Goal: Book appointment/travel/reservation

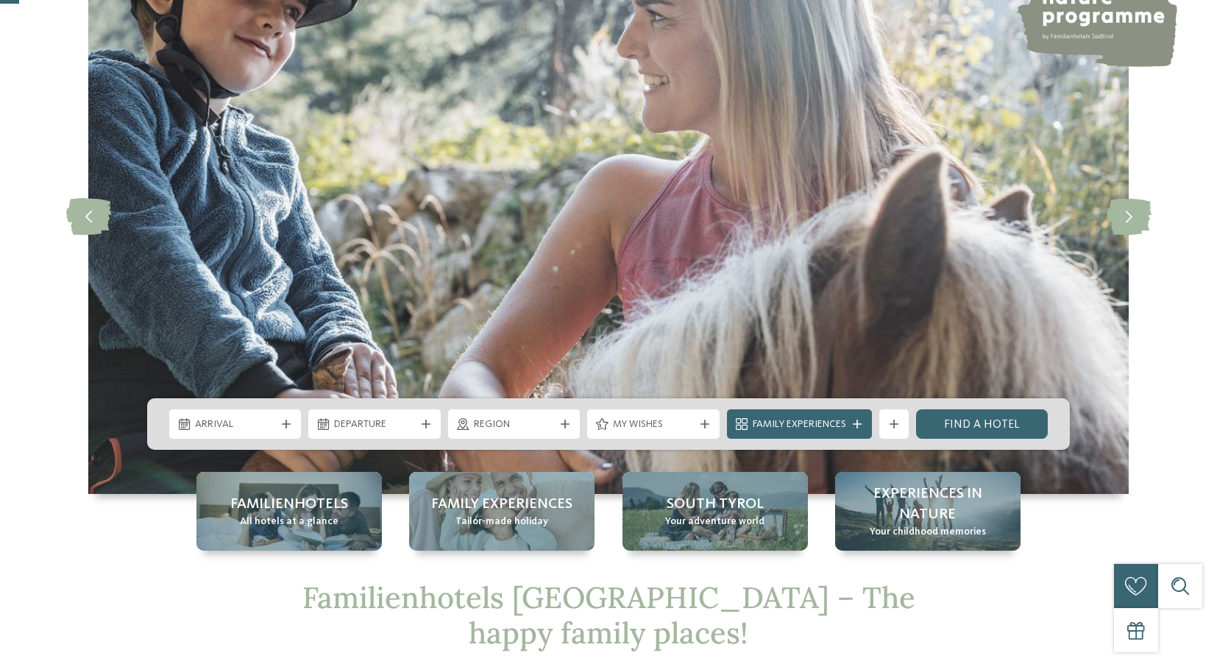
scroll to position [160, 0]
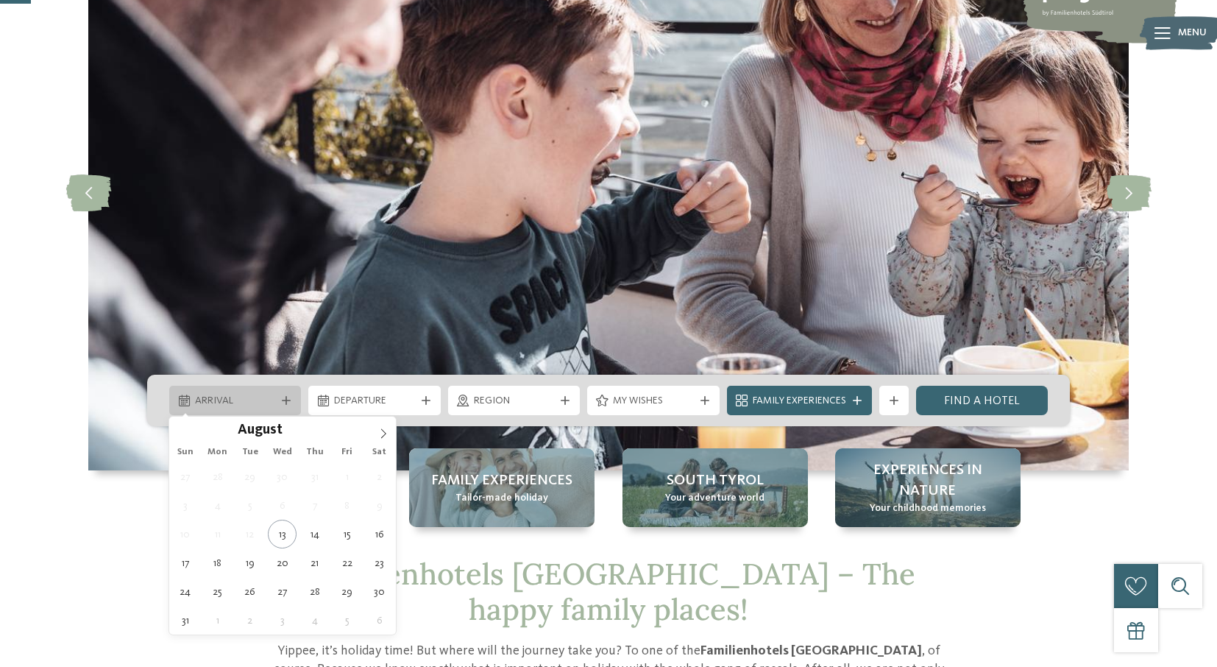
click at [289, 397] on icon at bounding box center [286, 400] width 9 height 9
click at [380, 427] on span at bounding box center [383, 429] width 25 height 25
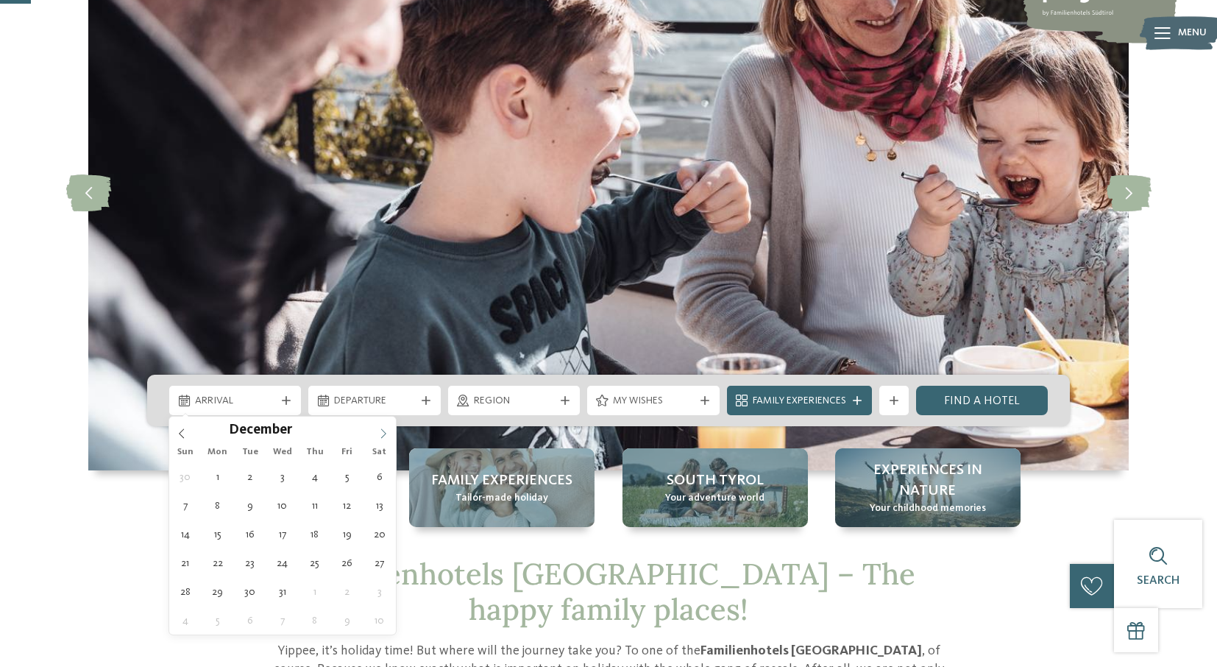
click at [380, 427] on span at bounding box center [383, 429] width 25 height 25
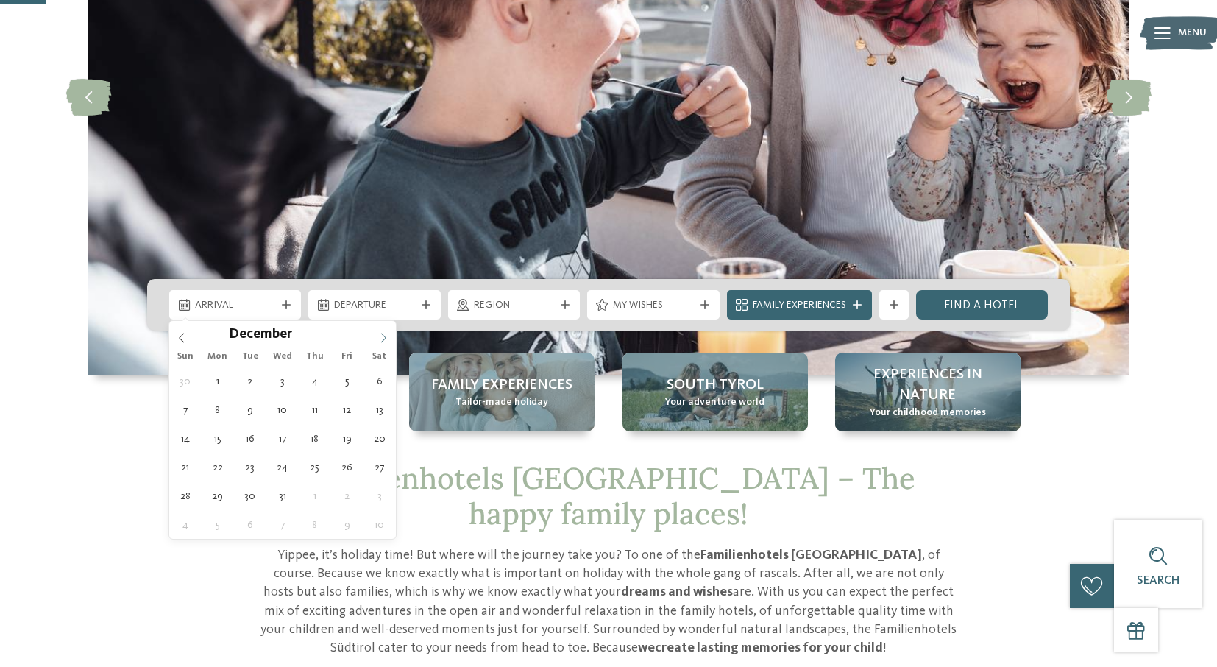
scroll to position [257, 0]
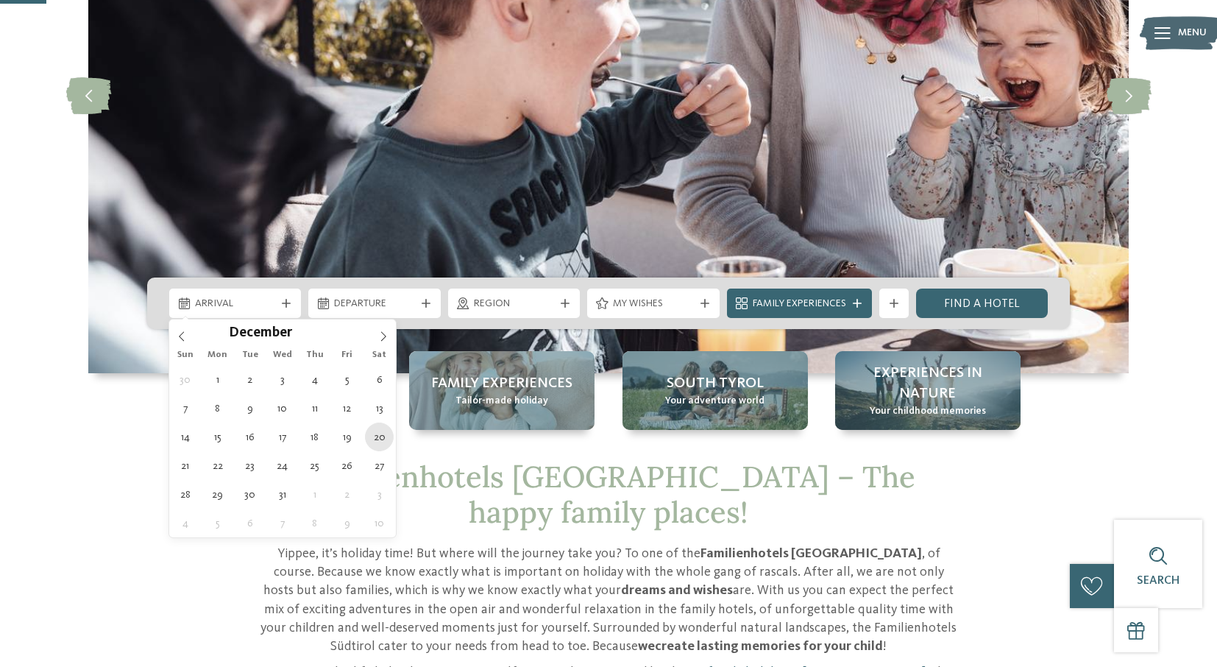
type div "[DATE]"
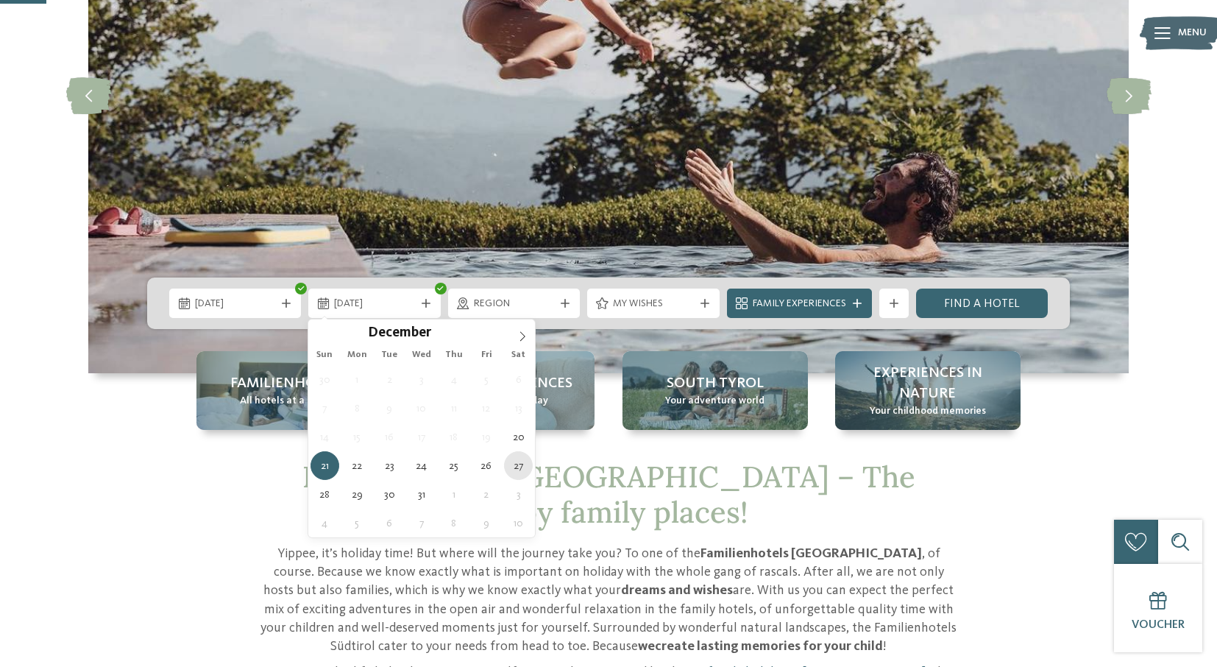
type div "[DATE]"
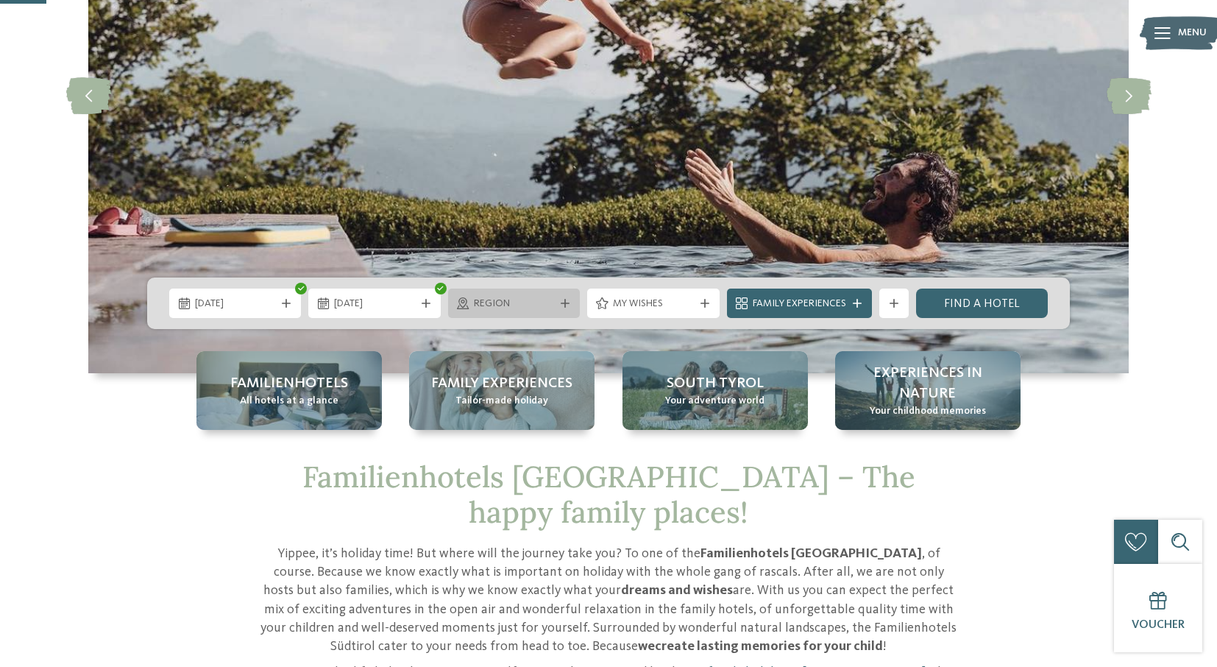
click at [489, 313] on div "Region" at bounding box center [514, 302] width 132 height 29
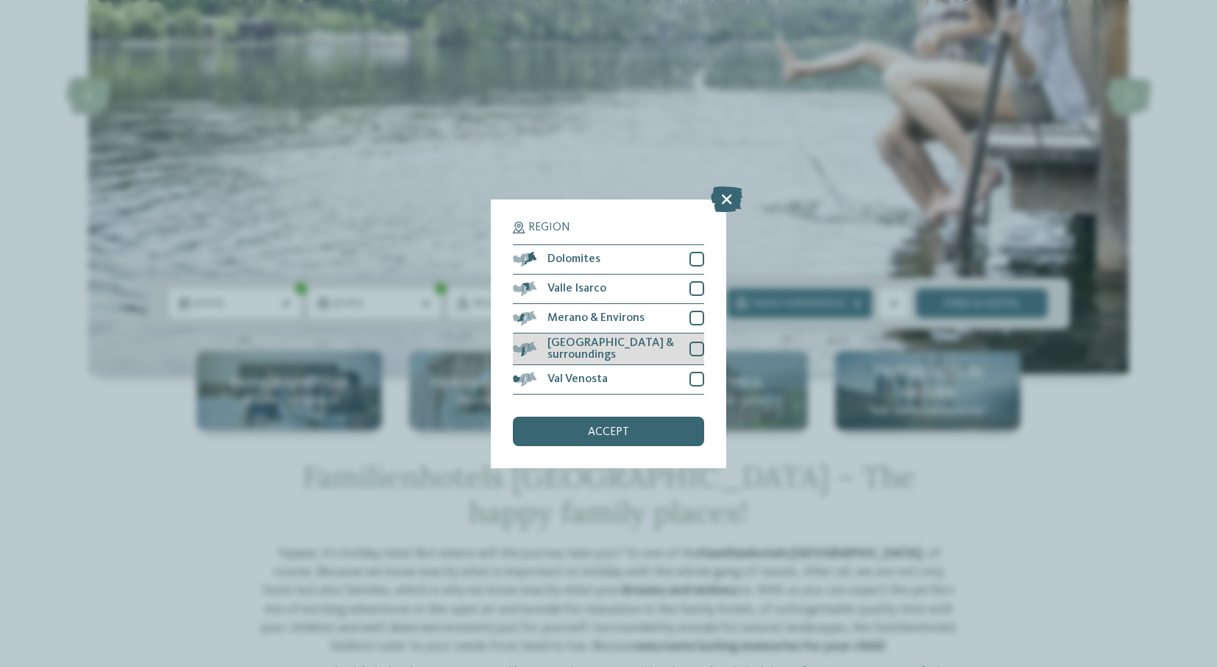
click at [618, 347] on span "[GEOGRAPHIC_DATA] & surroundings" at bounding box center [613, 349] width 131 height 24
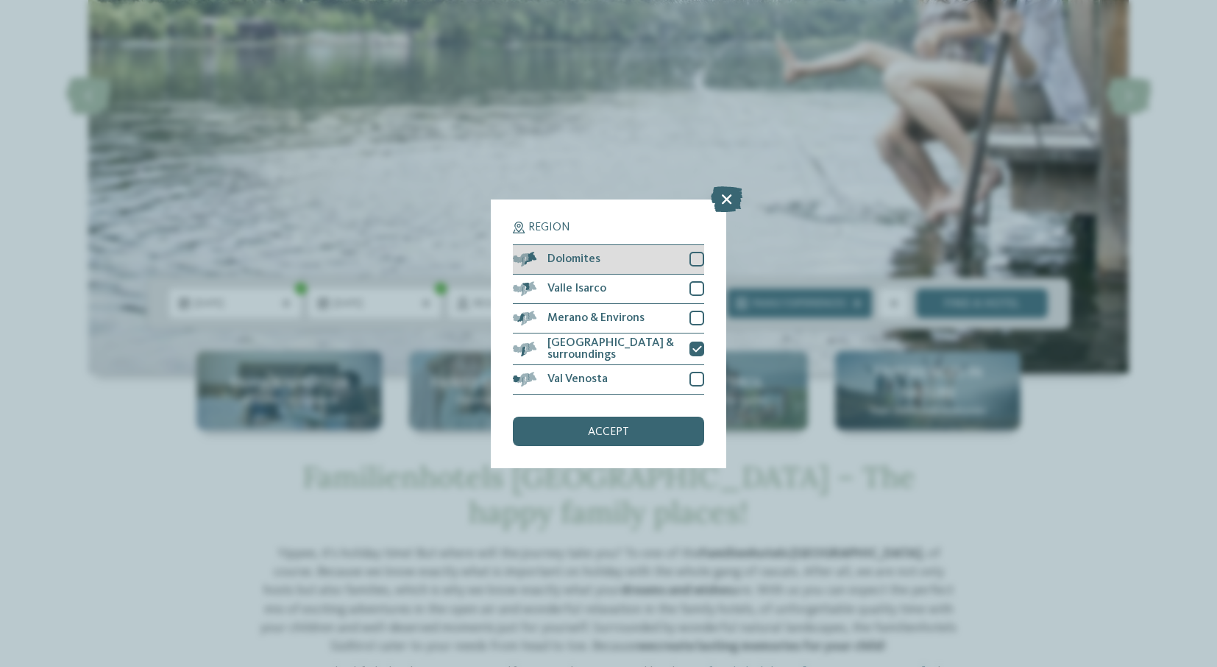
click at [699, 261] on div at bounding box center [697, 259] width 15 height 15
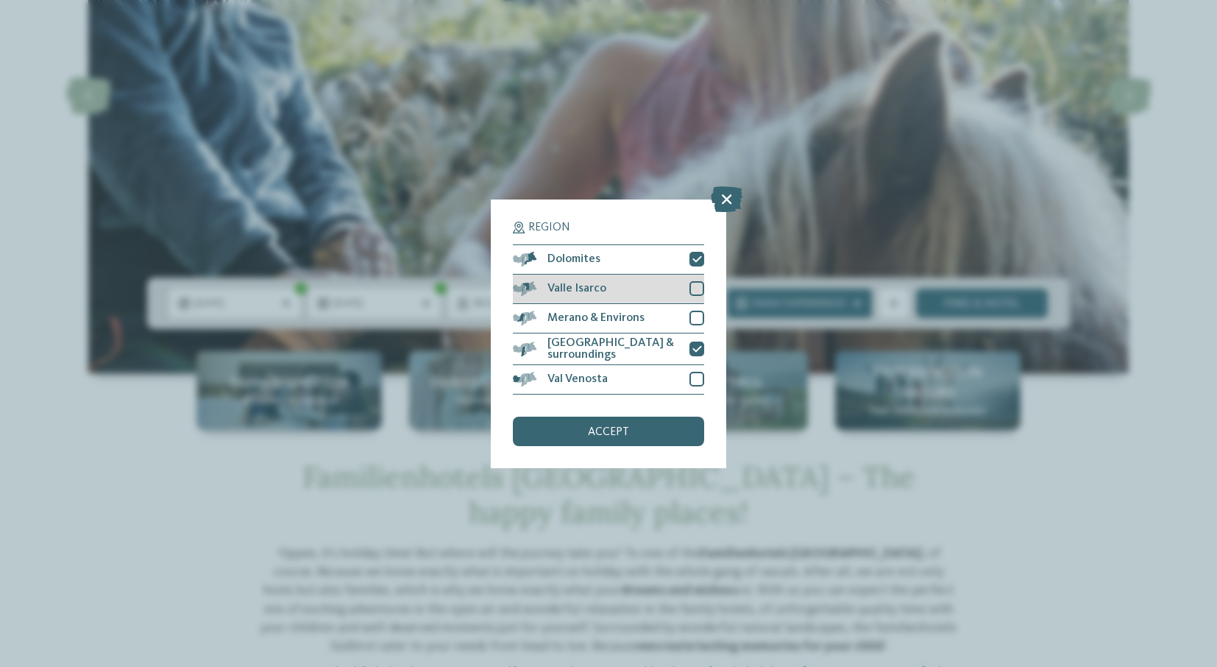
click at [699, 291] on div at bounding box center [697, 288] width 15 height 15
click at [642, 431] on div "accept" at bounding box center [608, 431] width 191 height 29
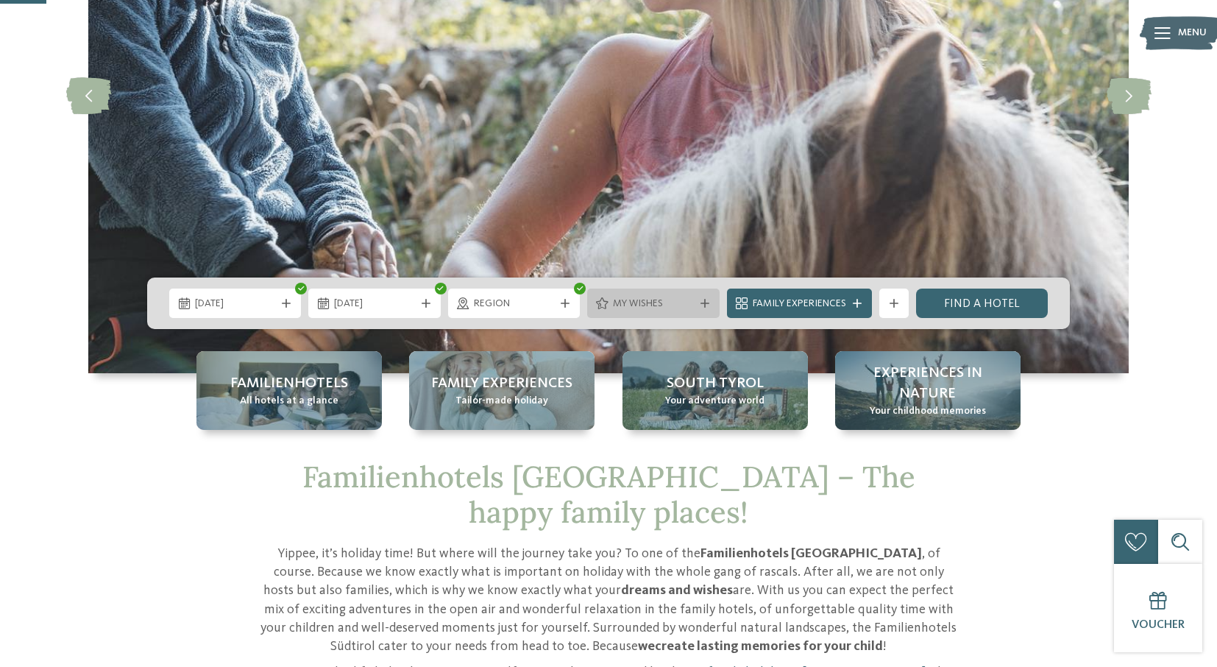
click at [644, 308] on span "My wishes" at bounding box center [653, 304] width 80 height 15
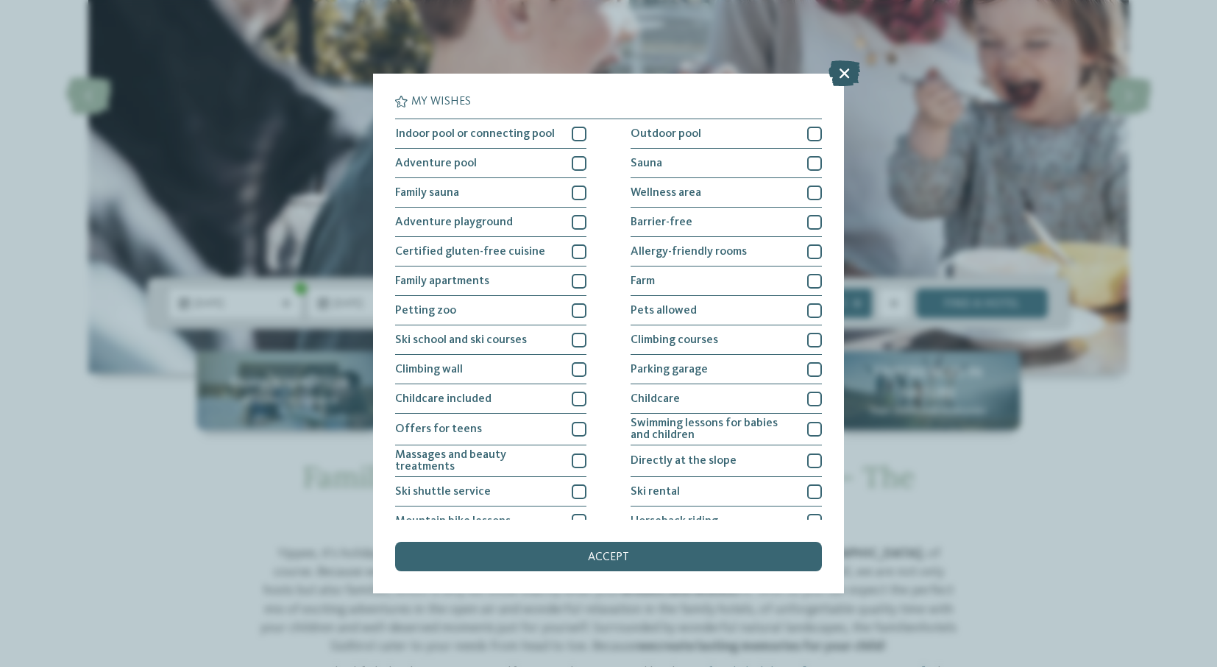
click at [846, 65] on icon at bounding box center [845, 73] width 32 height 26
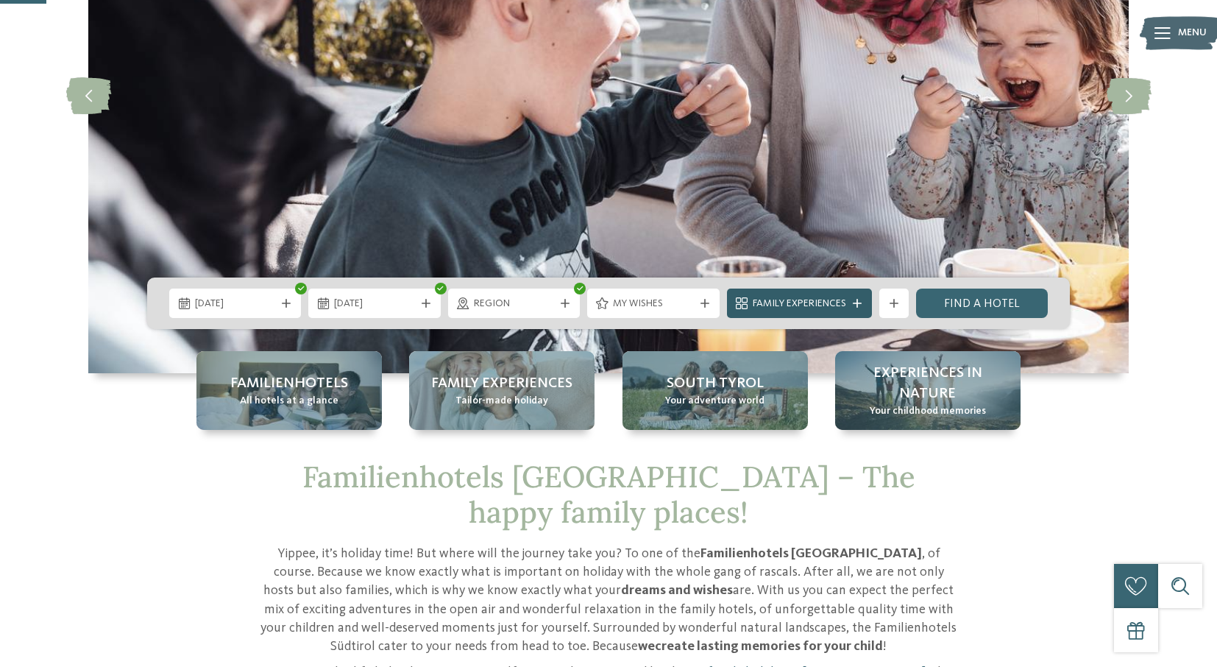
click at [834, 311] on div "Family Experiences" at bounding box center [799, 302] width 145 height 29
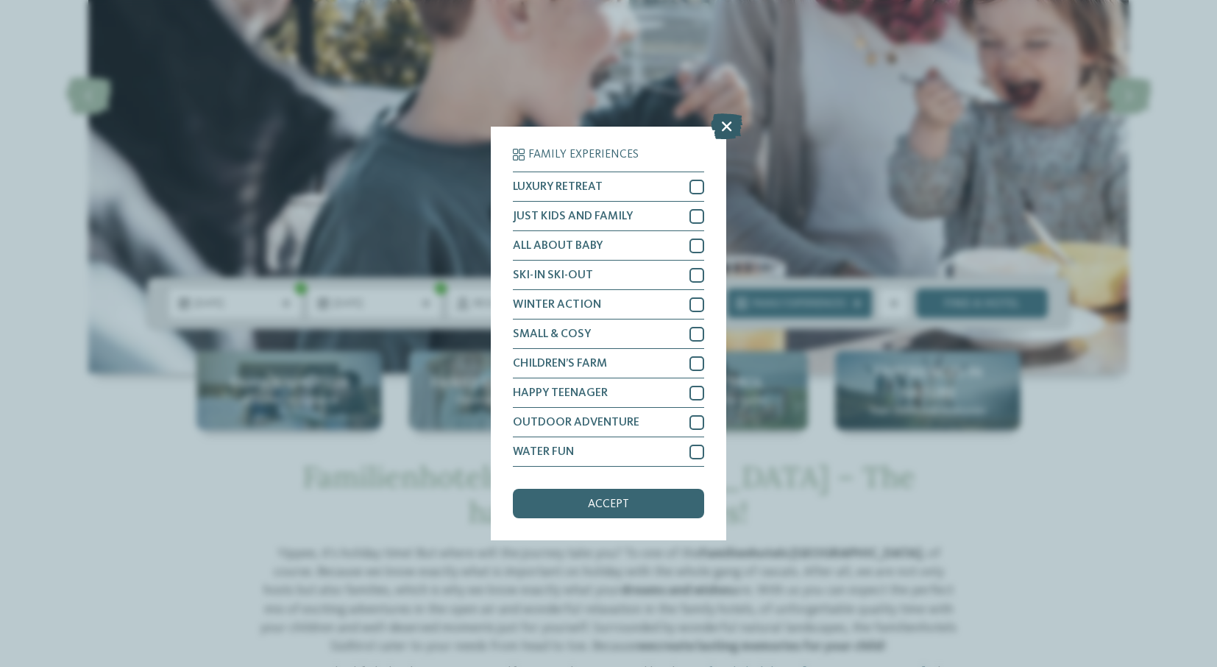
click at [723, 128] on icon at bounding box center [727, 126] width 32 height 26
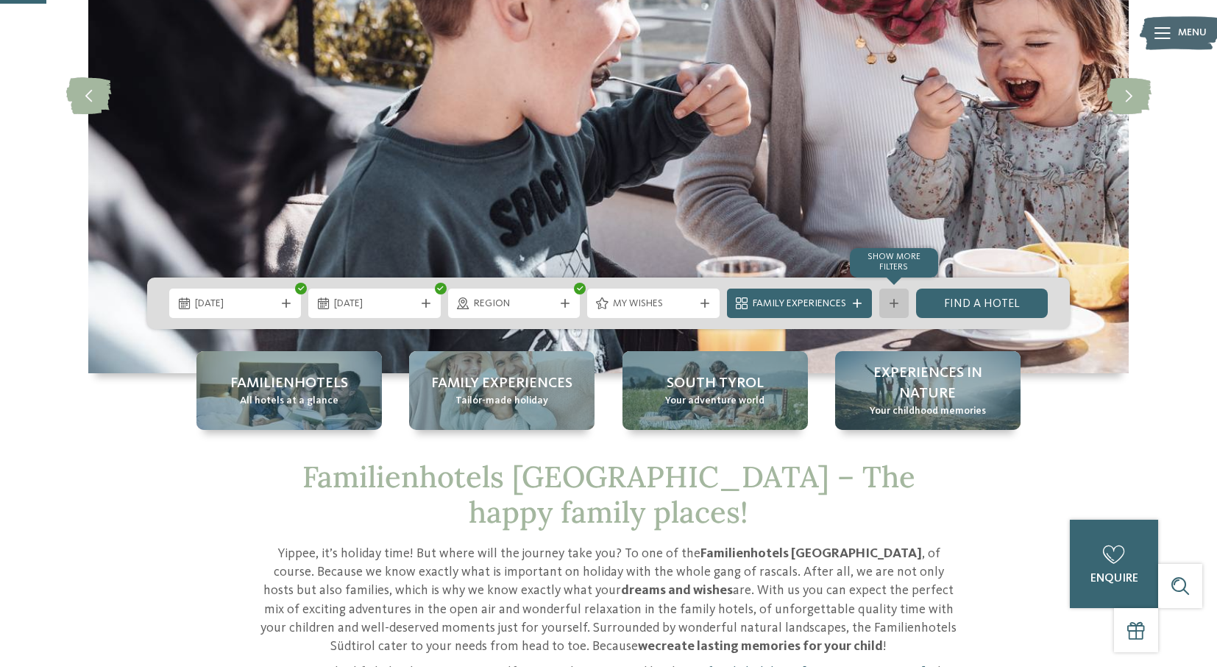
click at [890, 306] on icon at bounding box center [894, 303] width 9 height 9
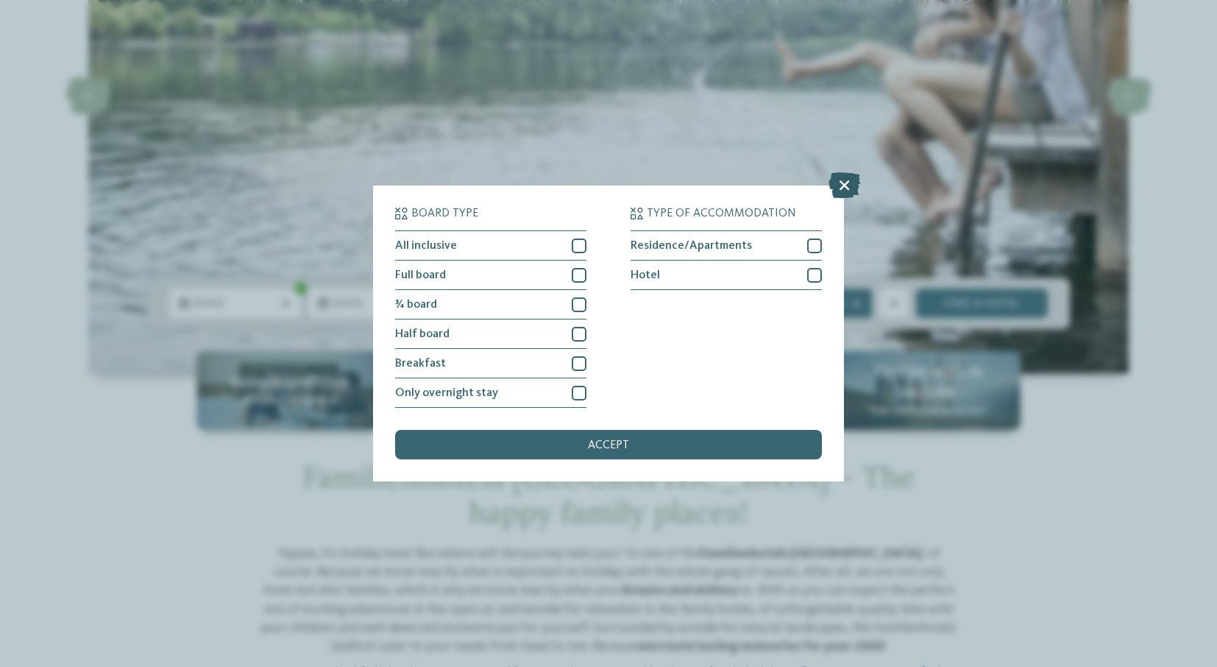
click at [838, 185] on icon at bounding box center [845, 185] width 32 height 26
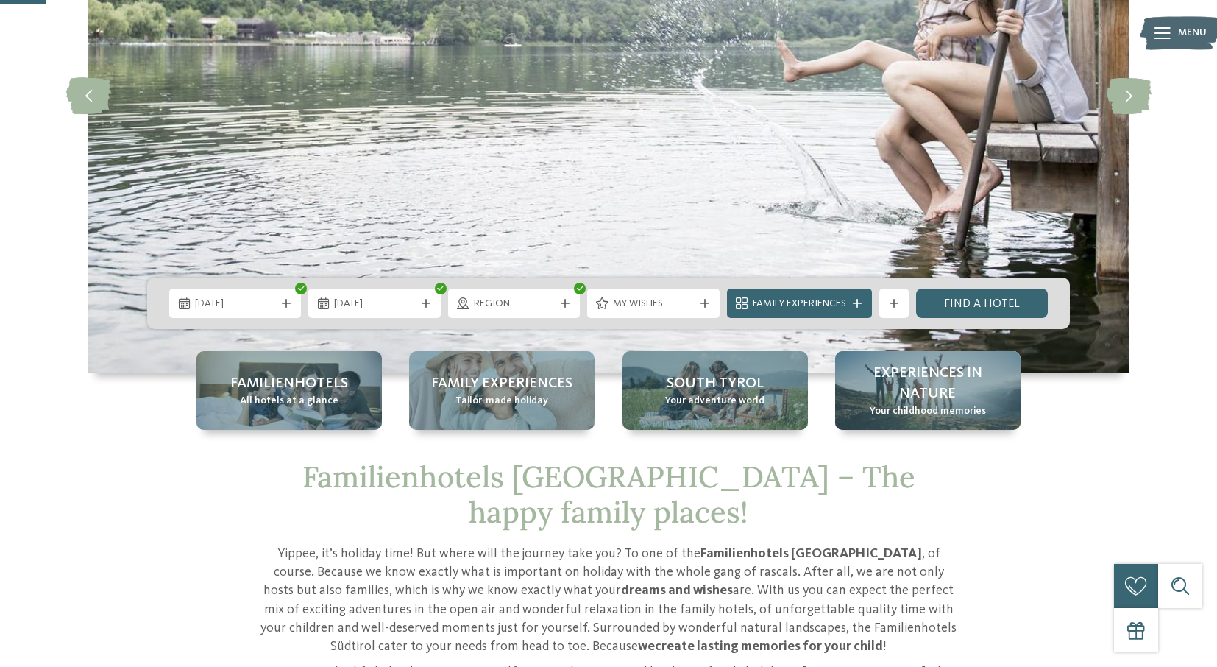
scroll to position [248, 0]
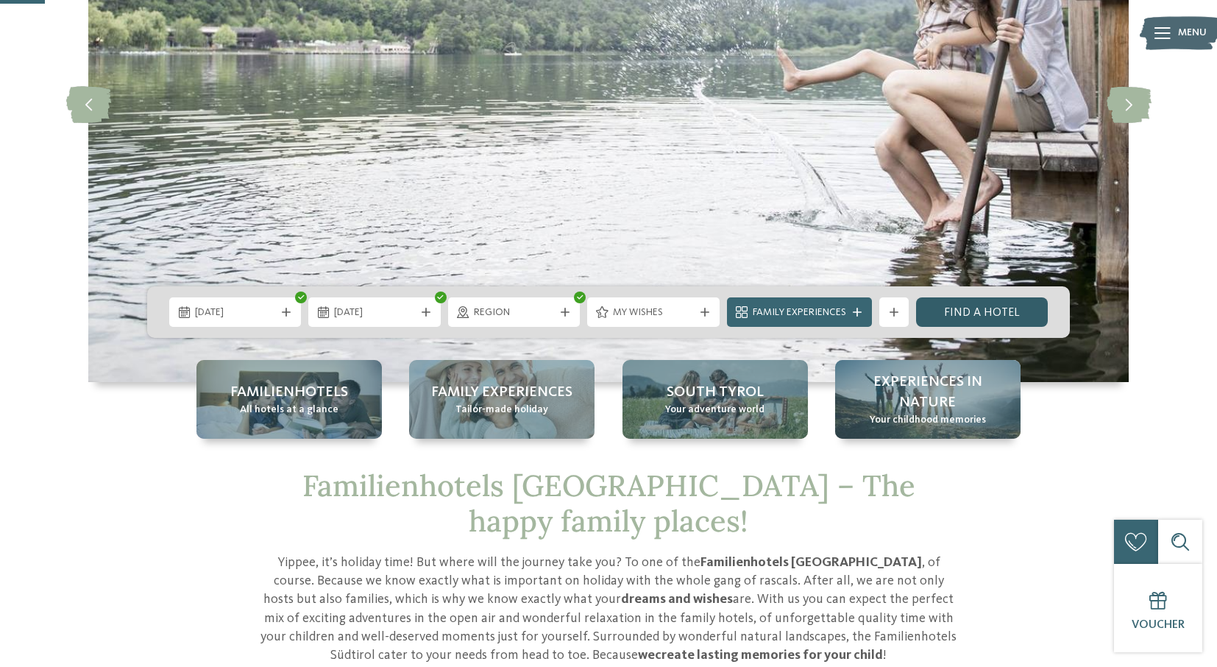
click at [958, 311] on link "Find a hotel" at bounding box center [982, 311] width 132 height 29
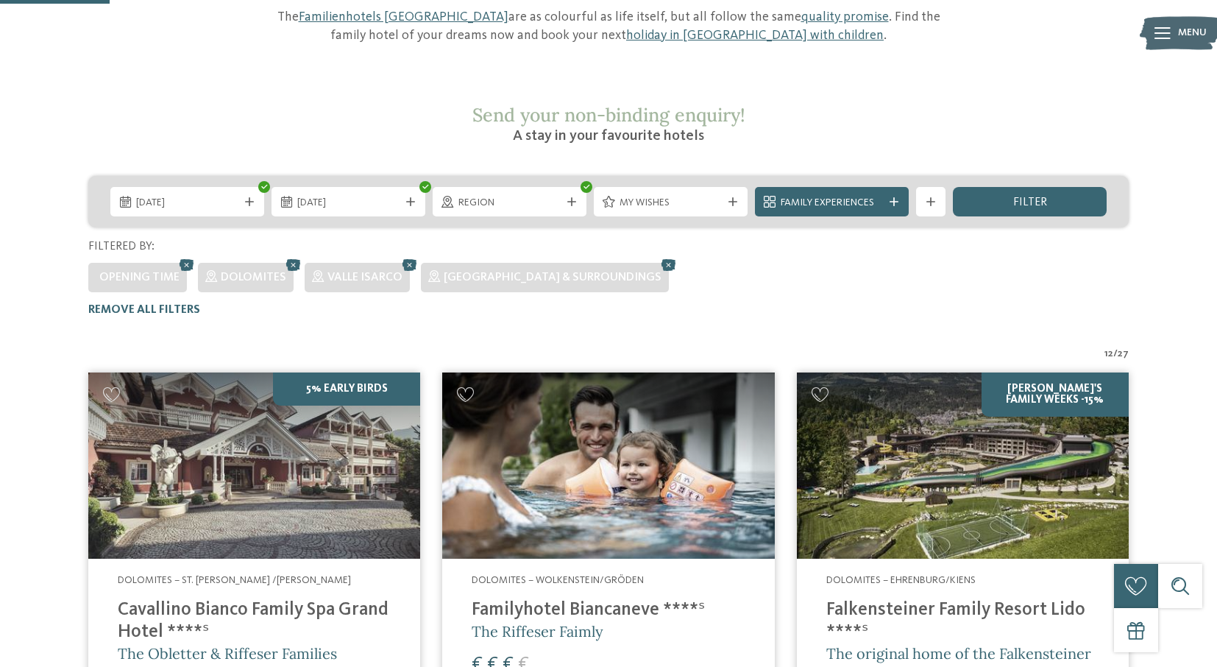
scroll to position [138, 0]
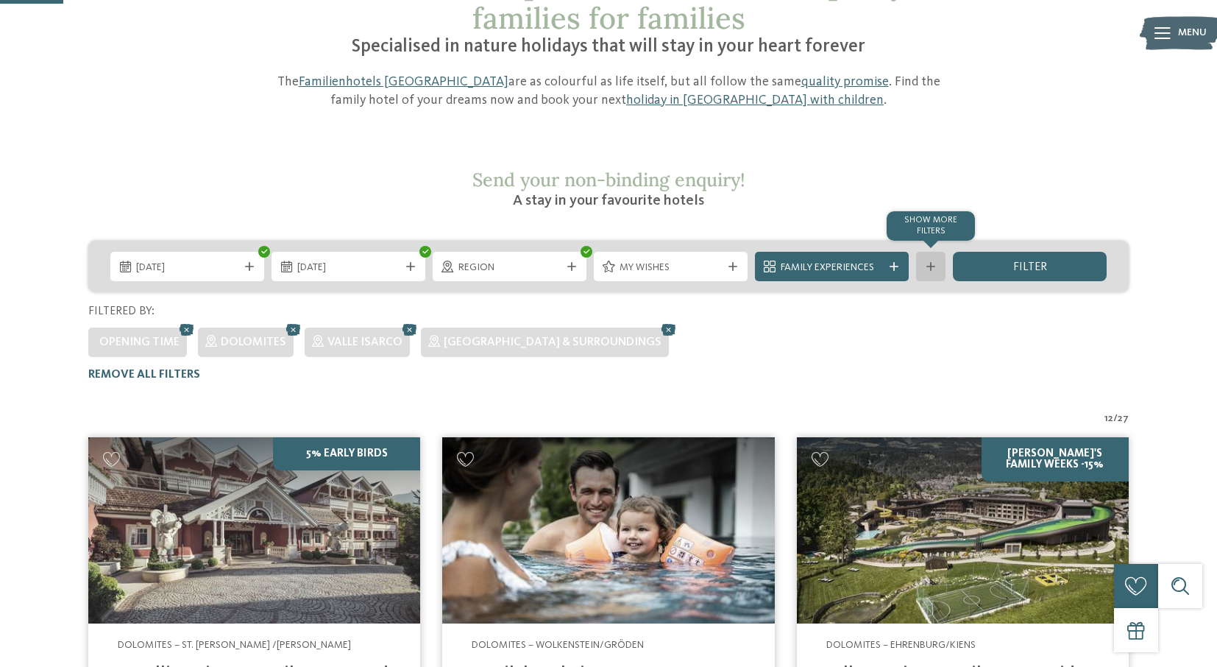
click at [925, 252] on div "Show more filters" at bounding box center [930, 266] width 29 height 29
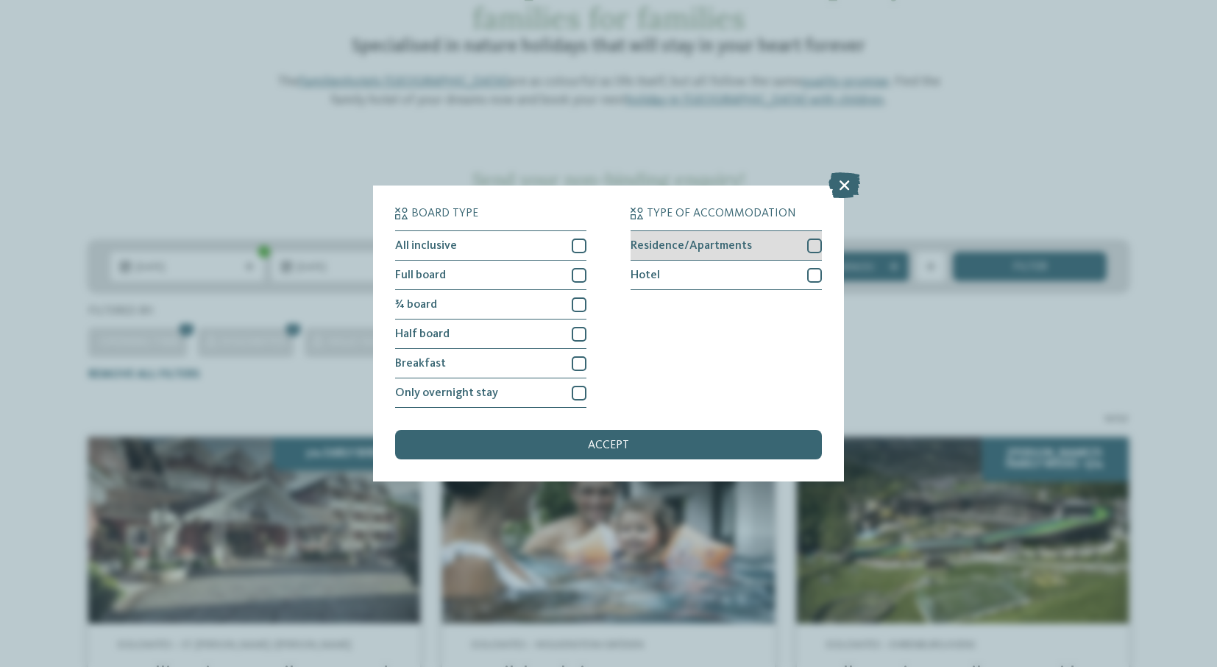
click at [672, 246] on span "Residence/Apartments" at bounding box center [691, 246] width 121 height 12
click at [618, 449] on span "accept" at bounding box center [608, 445] width 41 height 12
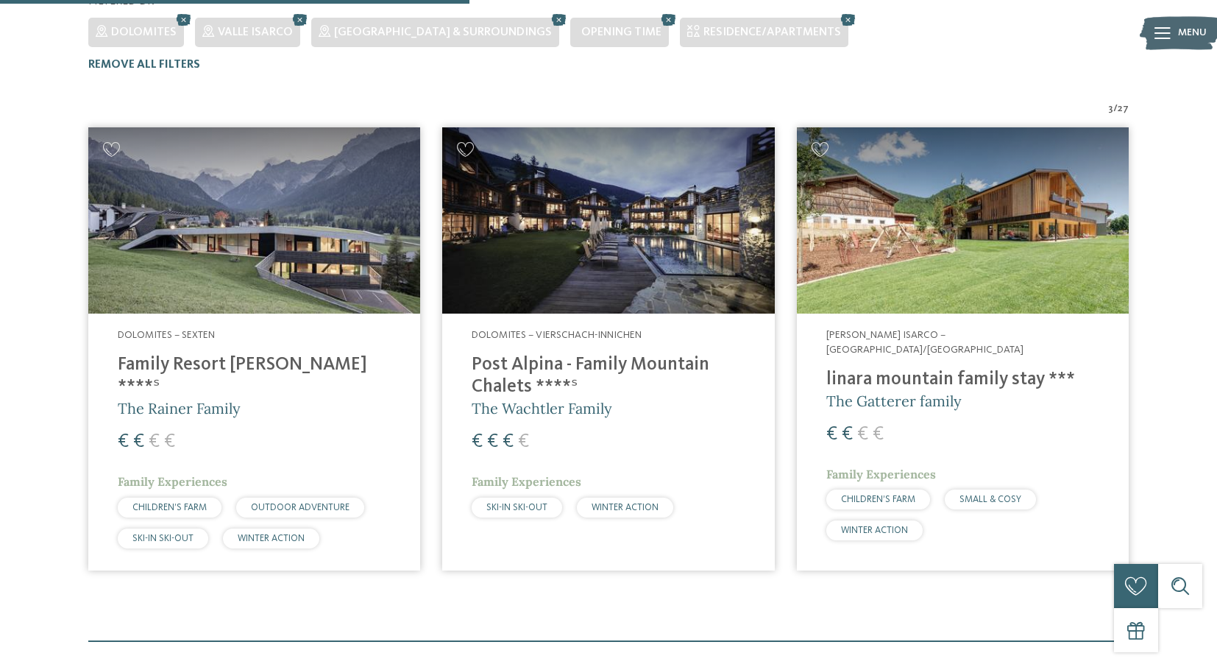
scroll to position [425, 0]
